Goal: Transaction & Acquisition: Purchase product/service

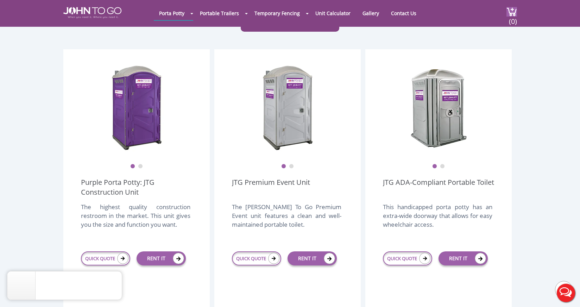
scroll to position [177, 0]
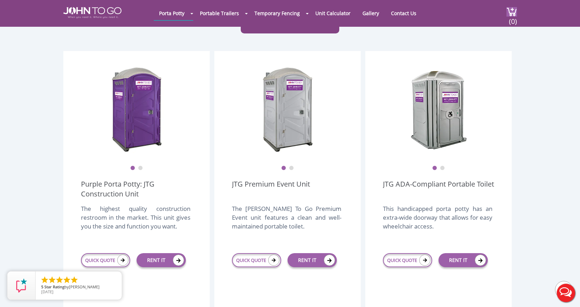
click at [121, 243] on div at bounding box center [290, 153] width 580 height 307
click at [121, 254] on icon at bounding box center [122, 259] width 11 height 11
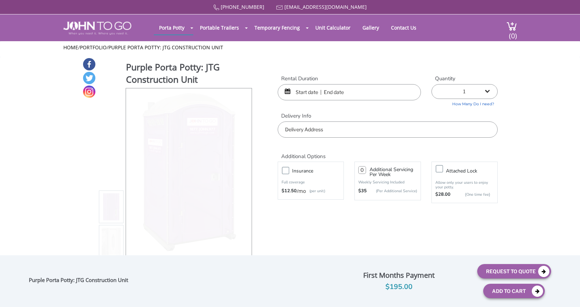
click at [370, 93] on input "text" at bounding box center [349, 92] width 143 height 16
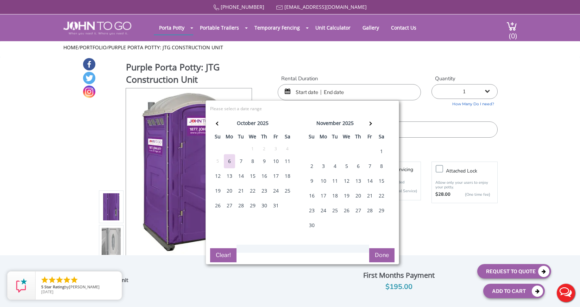
click at [286, 191] on div "25" at bounding box center [287, 191] width 11 height 14
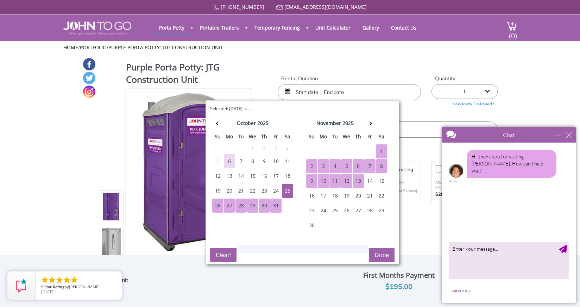
click at [381, 254] on button "Done" at bounding box center [381, 255] width 25 height 14
type input "0"
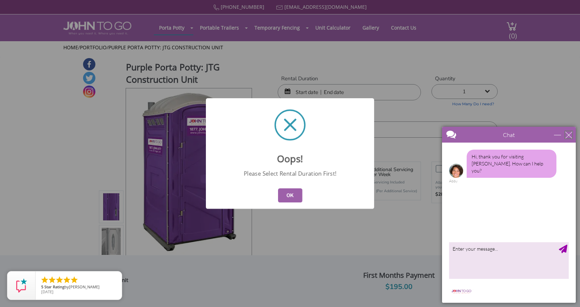
click at [570, 135] on div "close" at bounding box center [568, 134] width 7 height 7
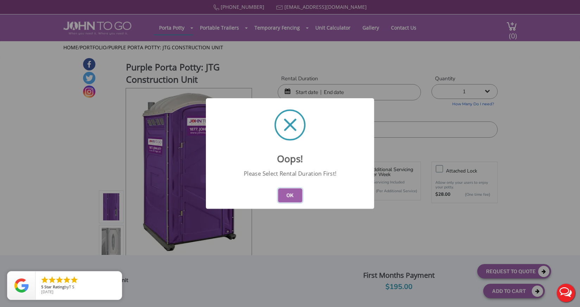
drag, startPoint x: 290, startPoint y: 196, endPoint x: 327, endPoint y: 159, distance: 52.5
click at [290, 196] on button "OK" at bounding box center [290, 195] width 24 height 14
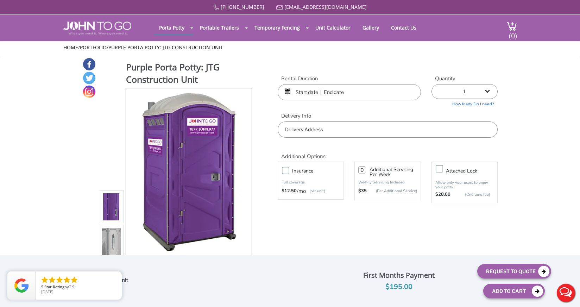
click at [382, 93] on input "text" at bounding box center [349, 92] width 143 height 16
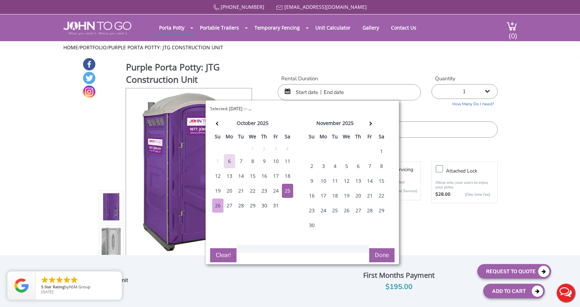
click at [216, 205] on div "26" at bounding box center [217, 205] width 11 height 14
type input "10/25/2025 to 10/26/2025"
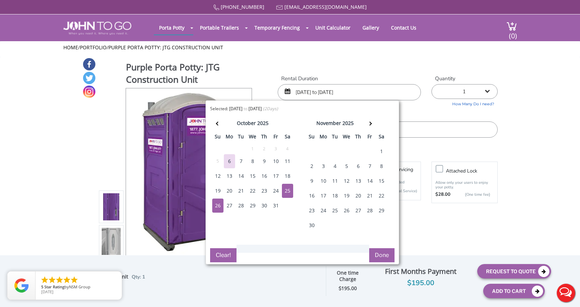
click at [378, 251] on button "Done" at bounding box center [381, 255] width 25 height 14
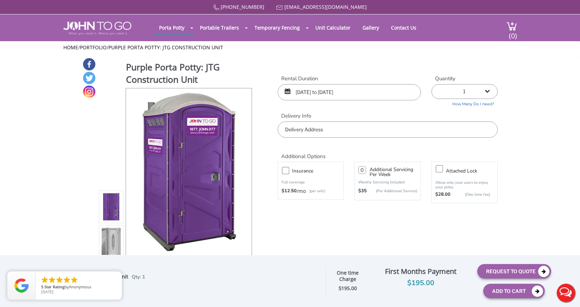
click at [332, 131] on input "text" at bounding box center [388, 129] width 220 height 16
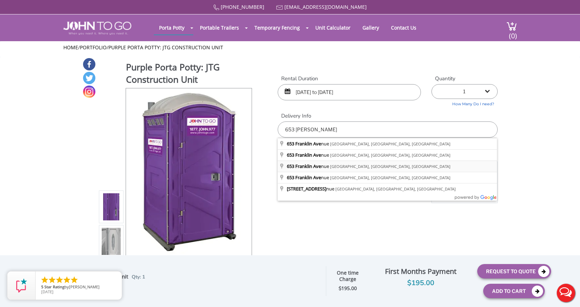
type input "653 Franklin Avenue, Nutley, NJ, USA"
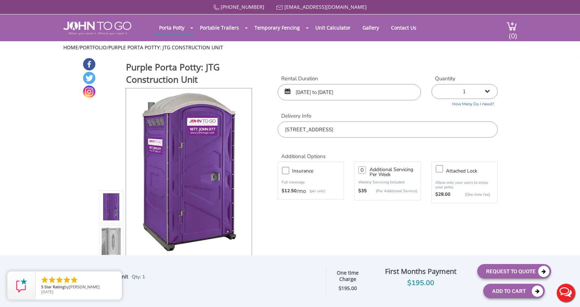
click at [289, 171] on label "Insurance" at bounding box center [318, 170] width 58 height 9
click at [0, 0] on input "Insurance" at bounding box center [0, 0] width 0 height 0
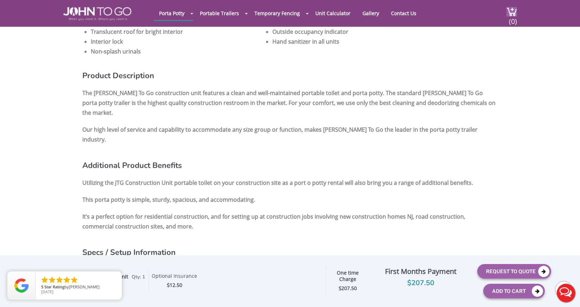
scroll to position [487, 0]
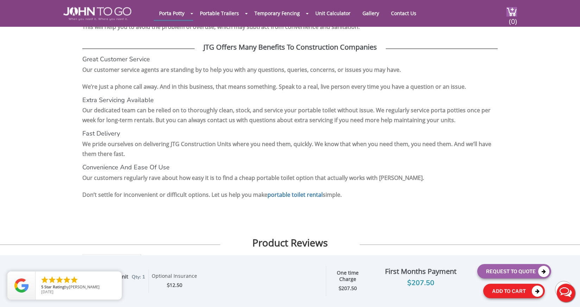
click at [507, 290] on button "Add To Cart" at bounding box center [514, 291] width 62 height 14
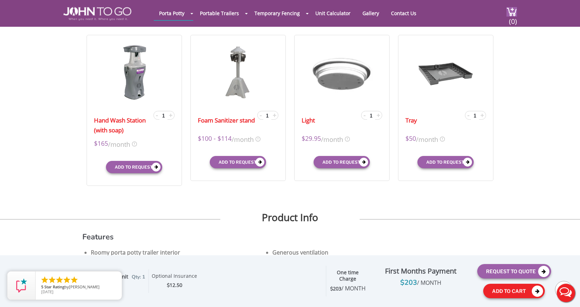
scroll to position [253, 0]
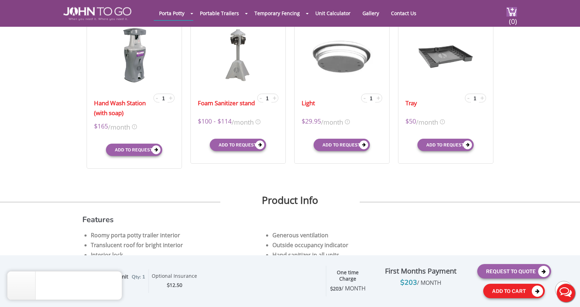
click at [523, 289] on button "Add To Cart" at bounding box center [514, 291] width 62 height 14
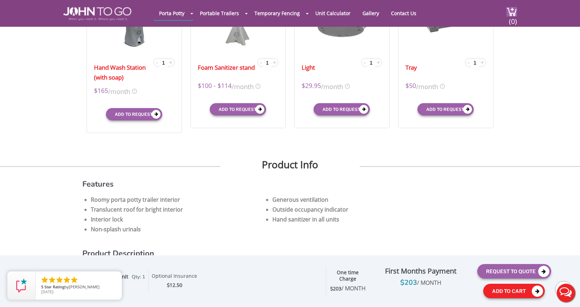
scroll to position [289, 0]
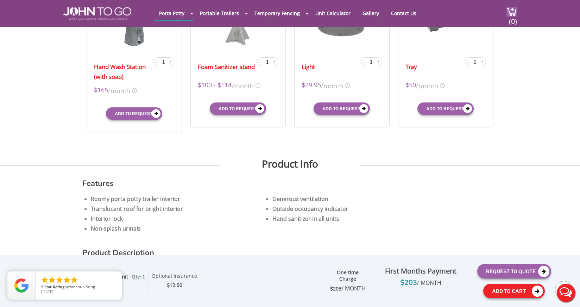
click at [508, 291] on button "Add To Cart" at bounding box center [514, 291] width 62 height 14
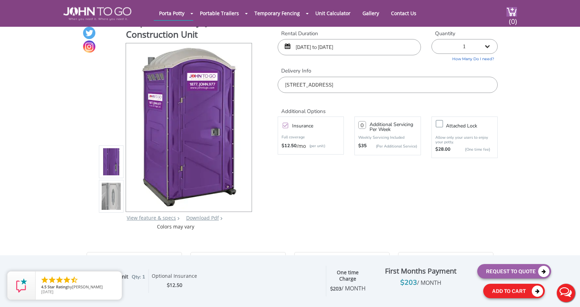
scroll to position [0, 0]
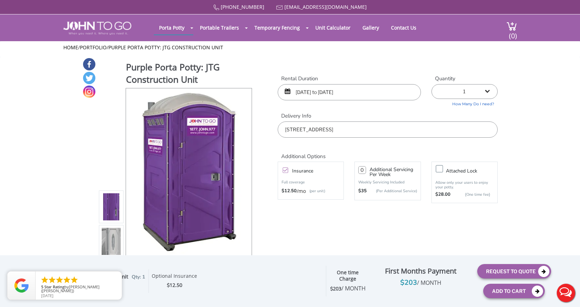
click at [289, 169] on label "Insurance" at bounding box center [318, 170] width 58 height 9
click at [0, 0] on input "Insurance" at bounding box center [0, 0] width 0 height 0
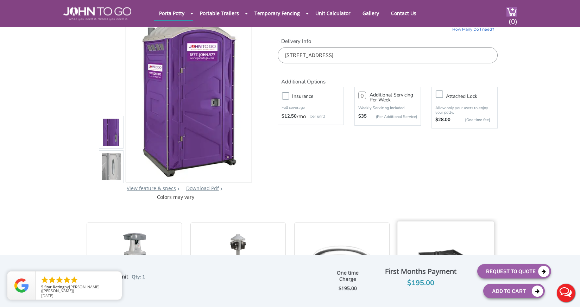
scroll to position [57, 0]
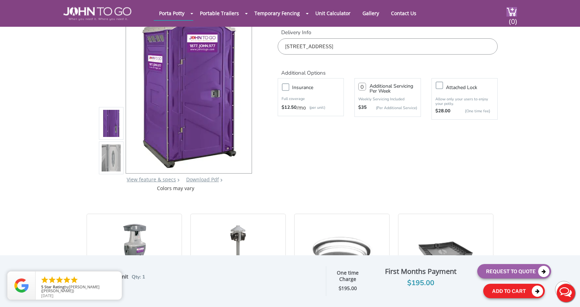
click at [506, 293] on button "Add To Cart" at bounding box center [514, 291] width 62 height 14
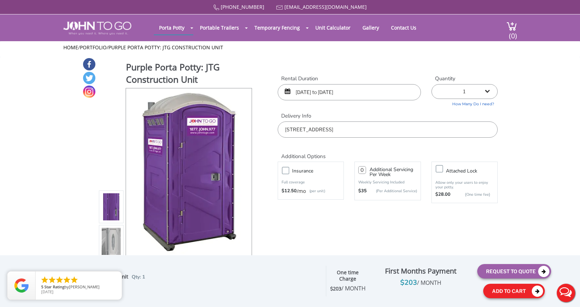
scroll to position [1, 0]
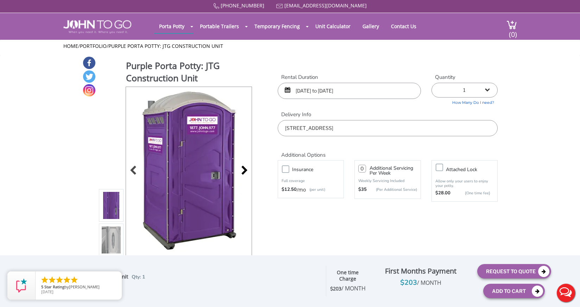
click at [245, 170] on div at bounding box center [243, 171] width 10 height 10
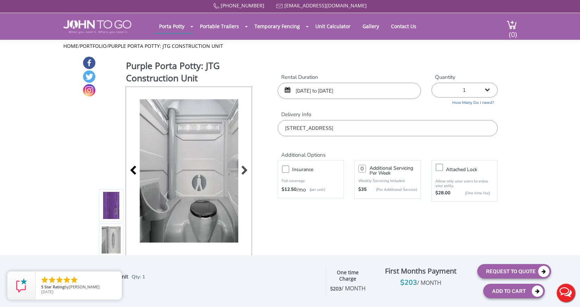
click at [134, 171] on div at bounding box center [135, 171] width 10 height 10
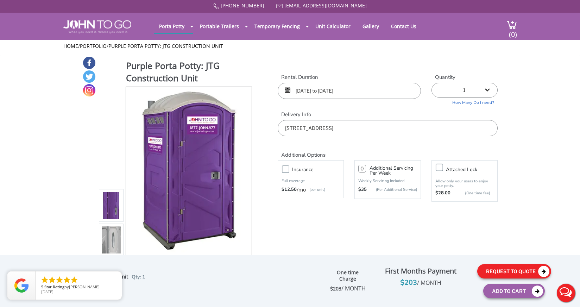
click at [545, 272] on icon at bounding box center [543, 271] width 11 height 11
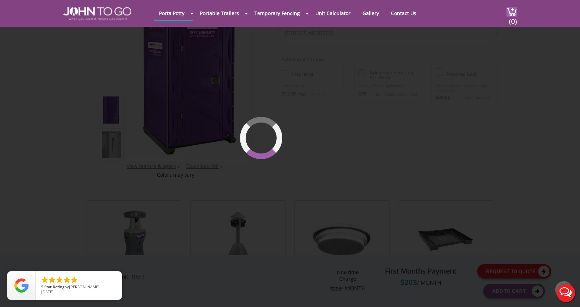
scroll to position [75, 0]
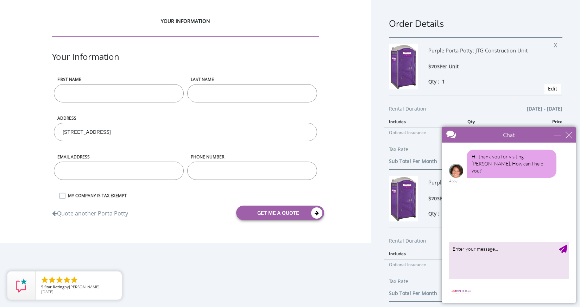
scroll to position [2, 0]
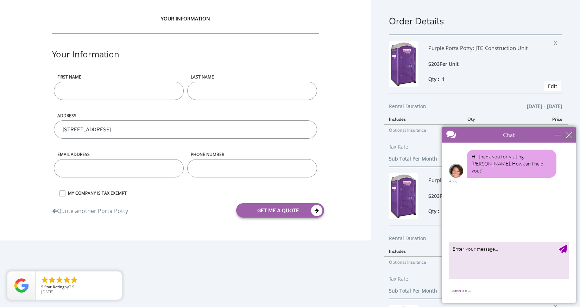
click at [569, 132] on div "close" at bounding box center [568, 134] width 7 height 7
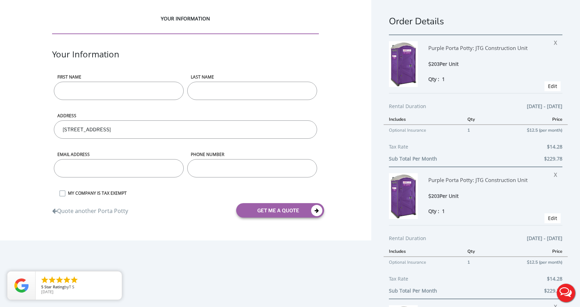
scroll to position [2, 0]
click at [556, 175] on span "X" at bounding box center [557, 173] width 7 height 9
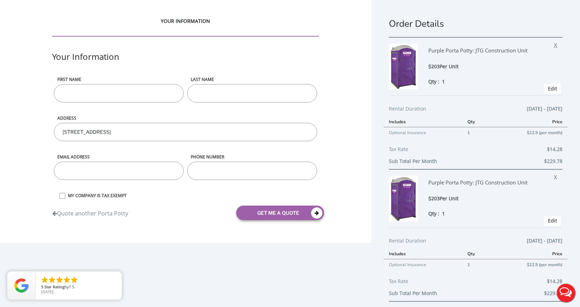
click at [555, 45] on span "X" at bounding box center [557, 43] width 7 height 9
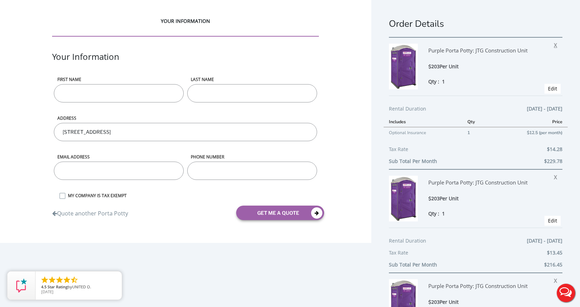
click at [557, 47] on span "X" at bounding box center [557, 43] width 7 height 9
click at [556, 43] on span "X" at bounding box center [557, 43] width 7 height 9
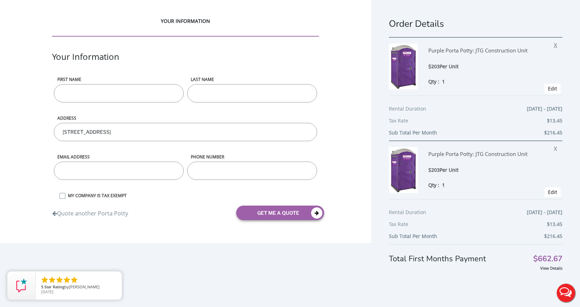
click at [555, 45] on span "X" at bounding box center [557, 43] width 7 height 9
click at [558, 46] on span "X" at bounding box center [557, 43] width 7 height 9
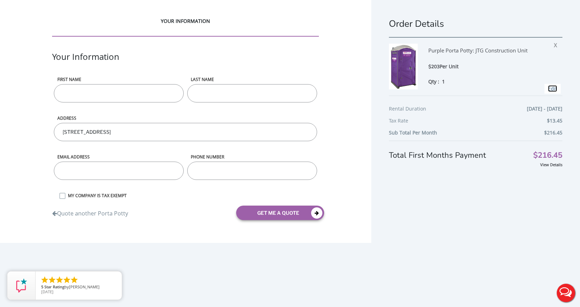
click at [555, 89] on link "Edit" at bounding box center [552, 88] width 9 height 7
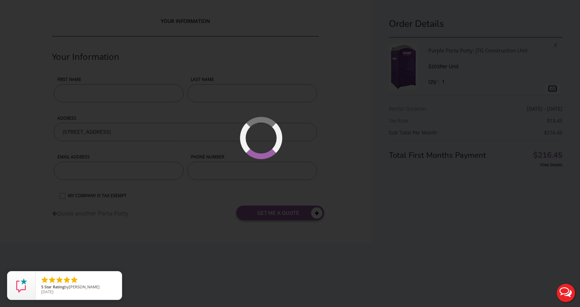
type input "10/25/2025 to 10/26/2025"
type input "0"
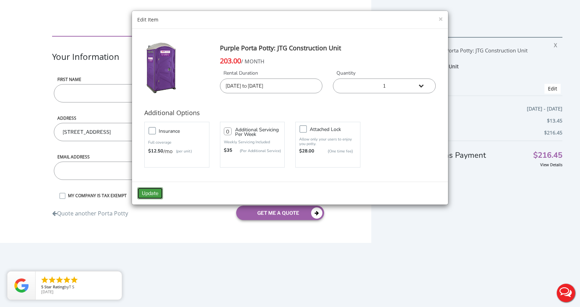
click at [153, 194] on button "Update" at bounding box center [150, 193] width 26 height 12
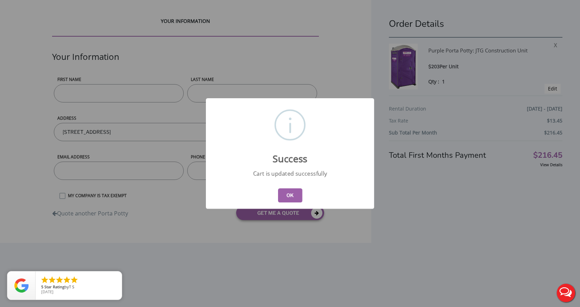
click at [294, 194] on button "OK" at bounding box center [290, 195] width 24 height 14
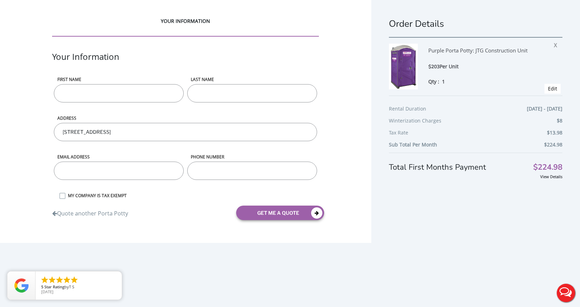
click at [105, 87] on input "First name" at bounding box center [119, 93] width 130 height 18
type input "[PERSON_NAME]"
type input "[STREET_ADDRESS]"
type input "[EMAIL_ADDRESS][DOMAIN_NAME]"
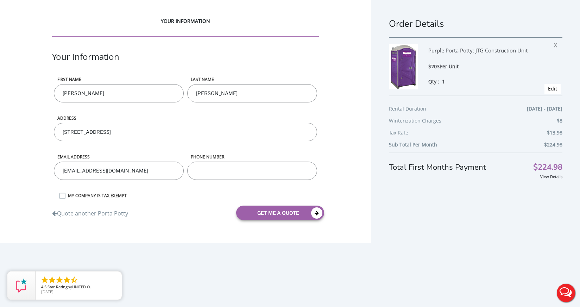
type input "9738460065"
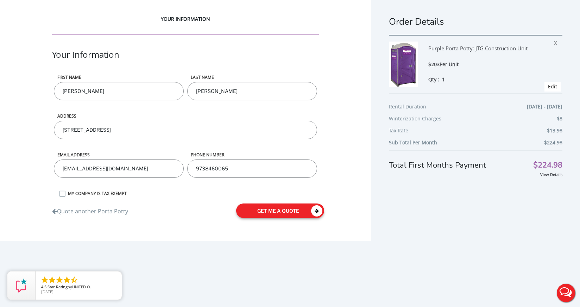
click at [273, 212] on button "get me a quote" at bounding box center [280, 210] width 88 height 14
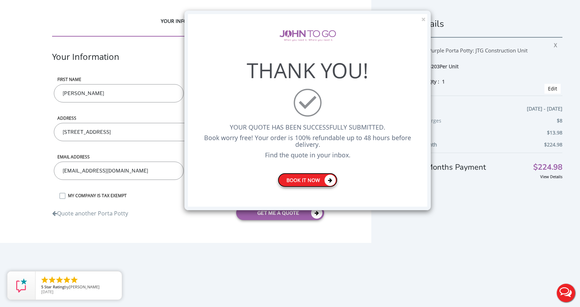
click at [305, 179] on link "Book it now" at bounding box center [308, 180] width 60 height 14
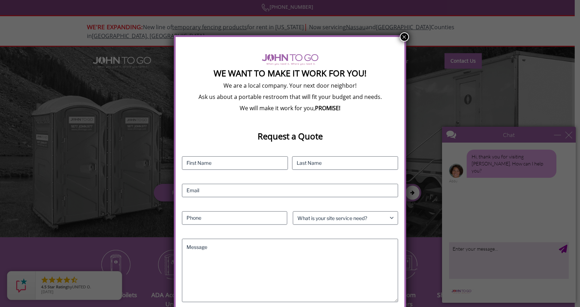
click at [403, 37] on button "×" at bounding box center [404, 36] width 9 height 9
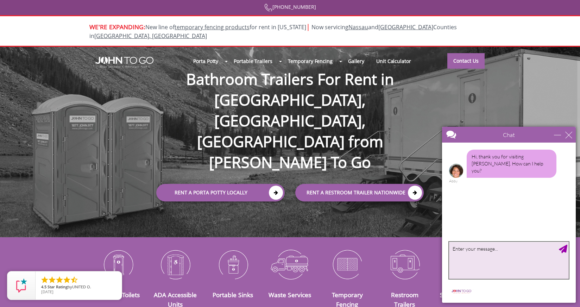
click at [482, 262] on textarea "type your message" at bounding box center [509, 260] width 120 height 37
type textarea "Yes i a trying to order"
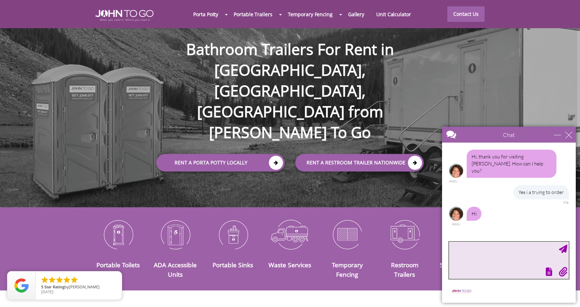
scroll to position [38, 0]
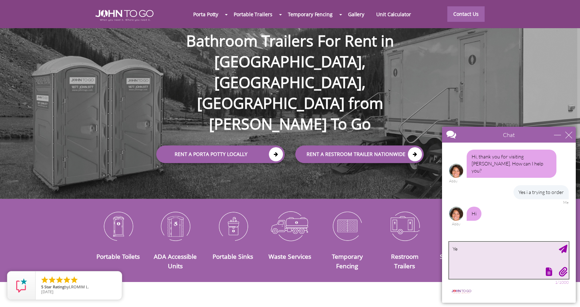
type textarea "Yes"
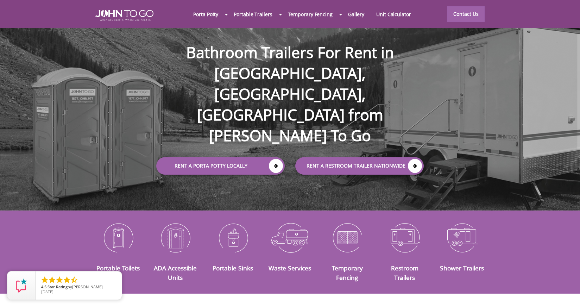
scroll to position [0, 0]
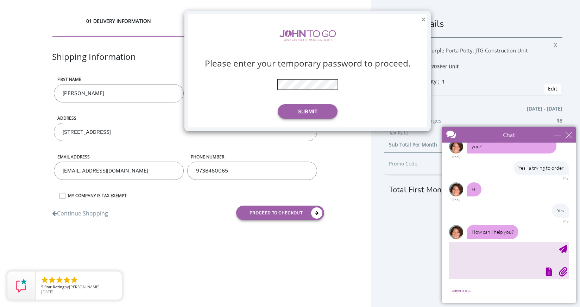
click at [423, 16] on button "×" at bounding box center [423, 19] width 4 height 7
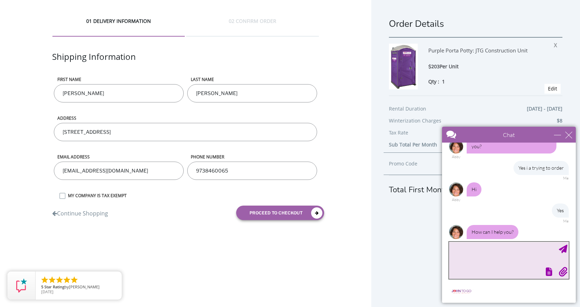
click at [512, 256] on textarea "type your message" at bounding box center [509, 260] width 120 height 37
type textarea "omg, I am trying to order"
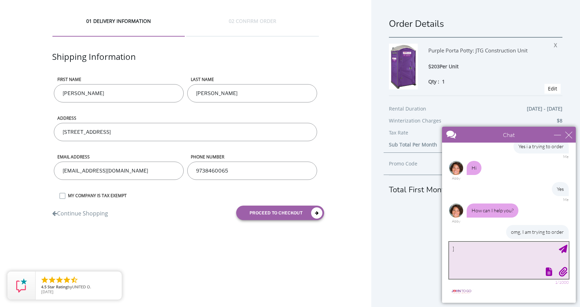
type textarea "]"
click at [570, 135] on div "close" at bounding box center [568, 134] width 7 height 7
type input "Continue Chat"
type input "End Chat"
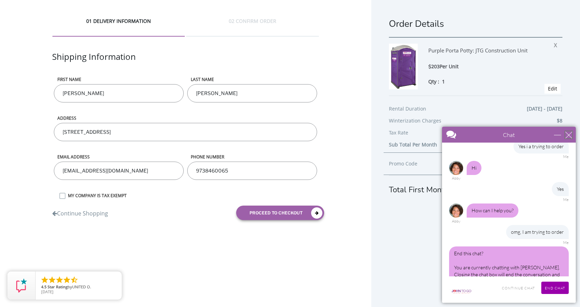
scroll to position [56, 0]
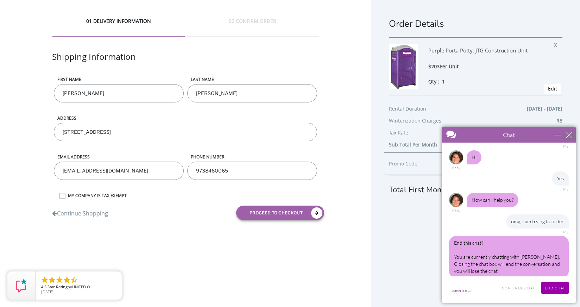
click at [569, 134] on div "close" at bounding box center [568, 134] width 7 height 7
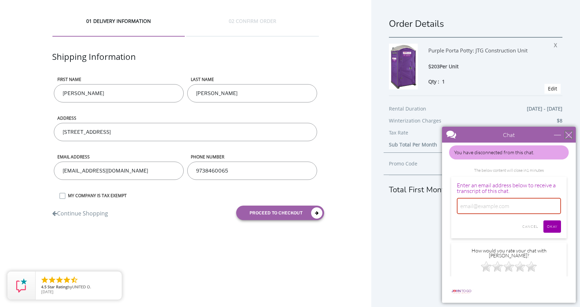
click at [569, 137] on div "close" at bounding box center [568, 134] width 7 height 7
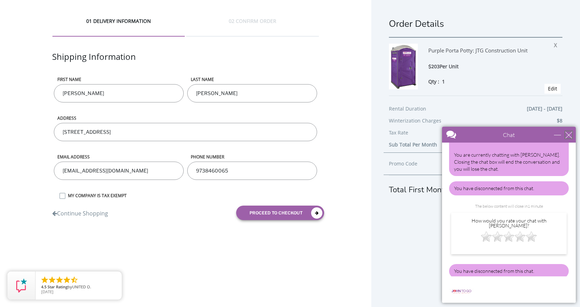
click at [569, 136] on div "close" at bounding box center [568, 134] width 7 height 7
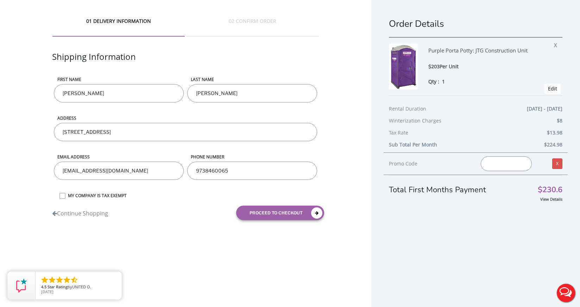
scroll to position [0, 0]
click at [554, 89] on link "Edit" at bounding box center [552, 88] width 9 height 7
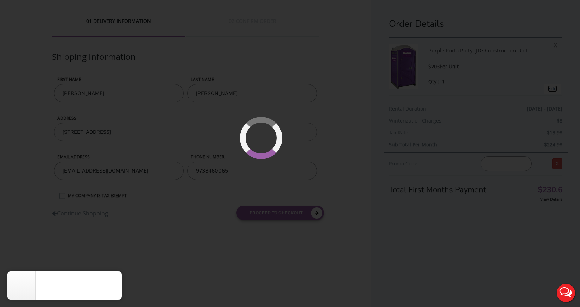
type input "10/25/2025 to 10/26/2025"
type input "0"
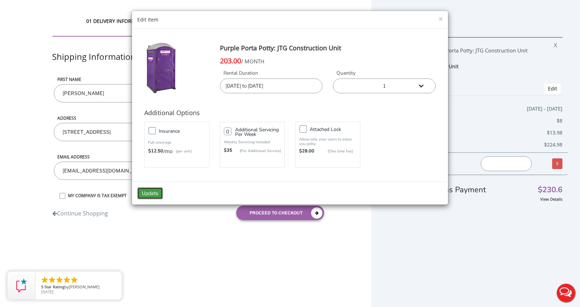
click at [152, 192] on button "Update" at bounding box center [150, 193] width 26 height 12
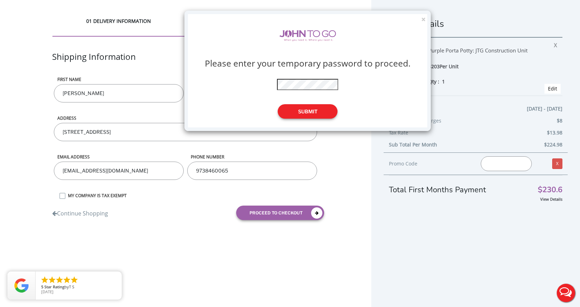
click at [318, 110] on button "Submit" at bounding box center [308, 111] width 60 height 14
click at [422, 18] on button "×" at bounding box center [423, 19] width 4 height 7
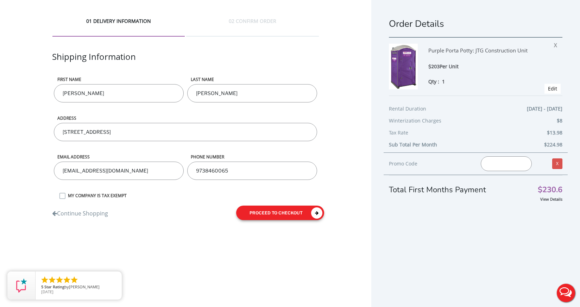
scroll to position [2, 0]
